Goal: Transaction & Acquisition: Obtain resource

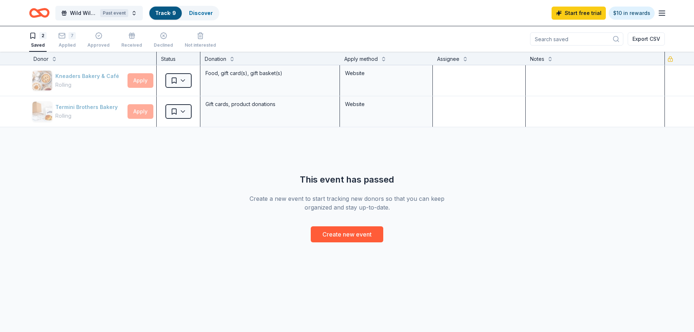
click at [164, 14] on link "Track · 9" at bounding box center [165, 13] width 21 height 6
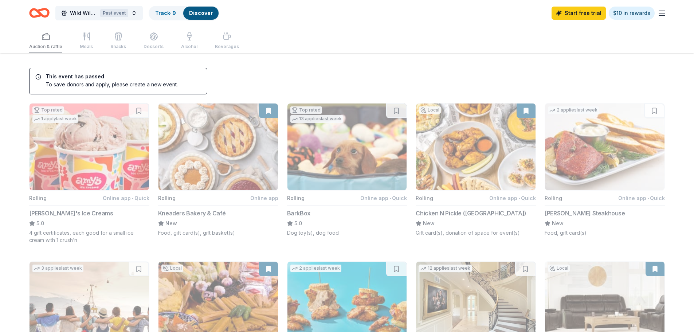
click at [44, 42] on div "Auction & raffle Meals Snacks Desserts Alcohol Beverages" at bounding box center [134, 41] width 210 height 24
click at [133, 15] on button "Wild Wild [PERSON_NAME] Shoot Past event" at bounding box center [98, 13] width 87 height 15
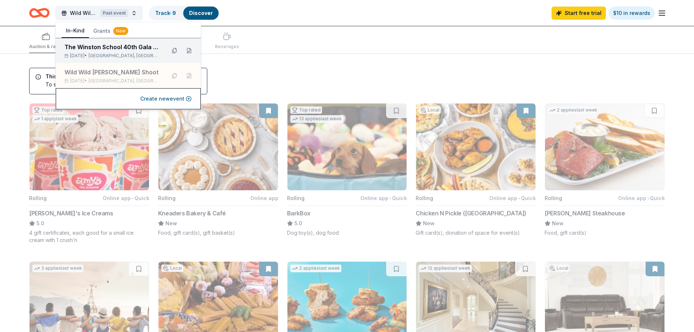
click at [108, 46] on div "The Winston School 40th Gala & Auction" at bounding box center [112, 47] width 95 height 9
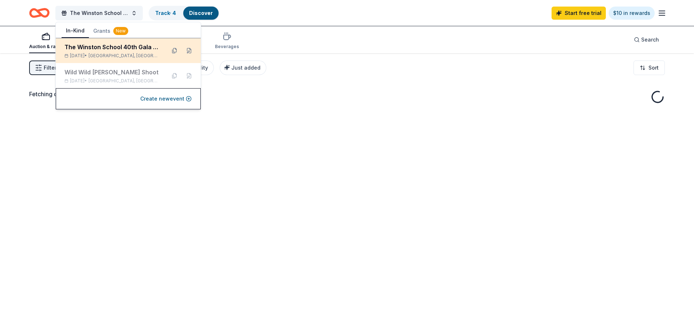
click at [129, 50] on div "The Winston School 40th Gala & Auction" at bounding box center [112, 47] width 95 height 9
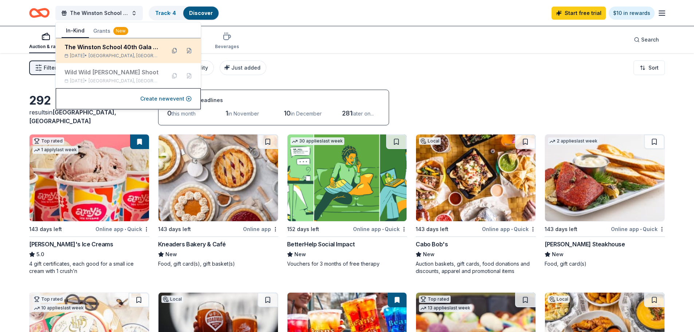
click at [126, 46] on div "The Winston School 40th Gala & Auction" at bounding box center [112, 47] width 95 height 9
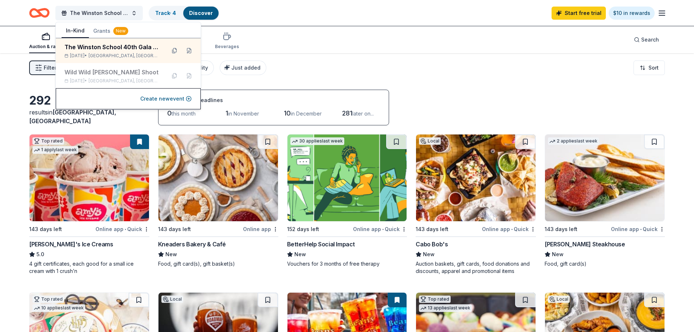
click at [357, 30] on div "Auction & raffle Meals Snacks Desserts Alcohol Beverages Search" at bounding box center [347, 39] width 636 height 27
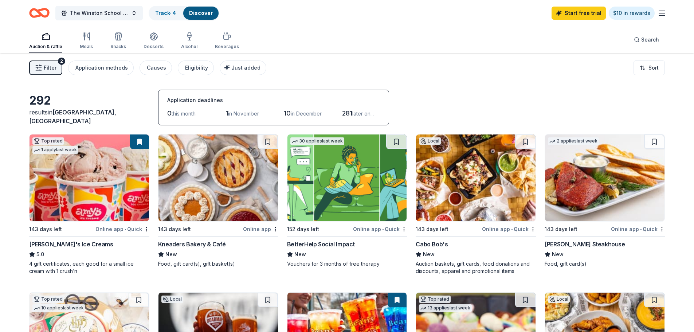
click at [578, 243] on div "[PERSON_NAME] Steakhouse" at bounding box center [585, 244] width 80 height 9
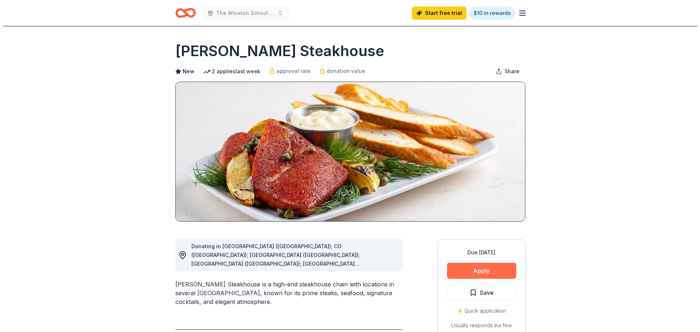
scroll to position [109, 0]
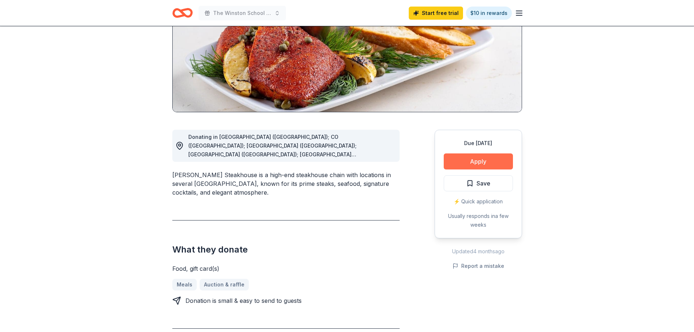
click at [463, 157] on button "Apply" at bounding box center [478, 161] width 69 height 16
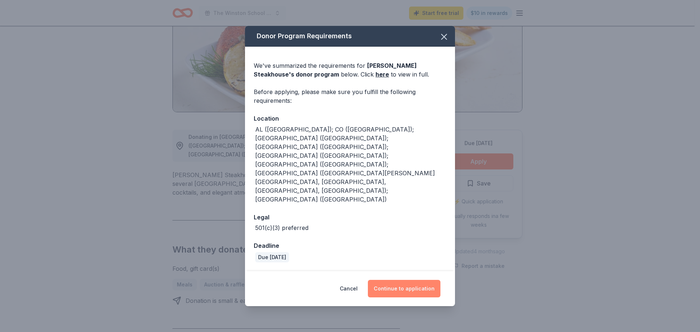
click at [418, 280] on button "Continue to application" at bounding box center [404, 288] width 73 height 17
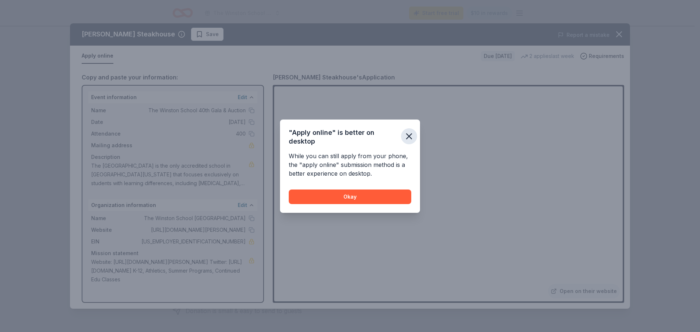
click at [411, 136] on icon "button" at bounding box center [409, 136] width 10 height 10
